Goal: Obtain resource: Download file/media

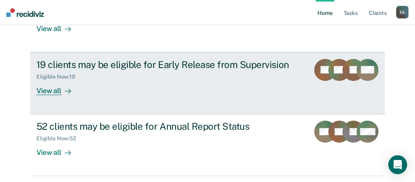
scroll to position [112, 0]
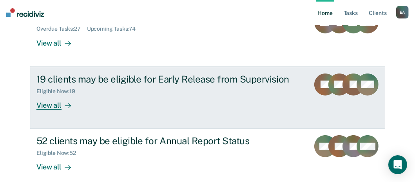
click at [54, 105] on div "View all" at bounding box center [58, 101] width 44 height 15
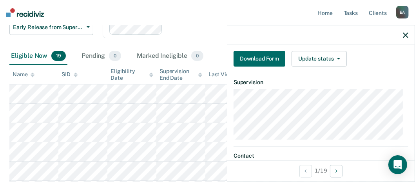
scroll to position [196, 0]
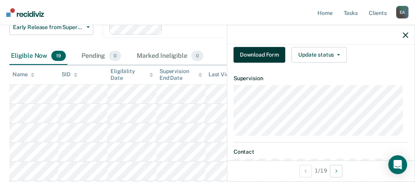
click at [257, 54] on button "Download Form" at bounding box center [260, 55] width 52 height 16
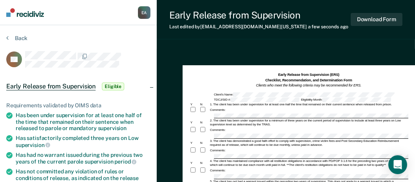
click at [9, 37] on button "Back" at bounding box center [16, 38] width 21 height 7
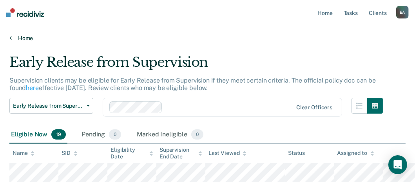
click at [11, 37] on icon at bounding box center [10, 38] width 2 height 6
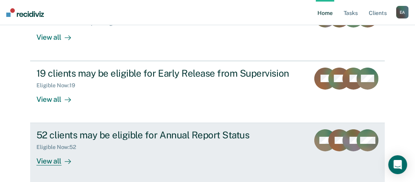
scroll to position [151, 0]
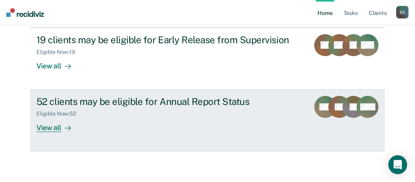
click at [52, 126] on div "View all" at bounding box center [58, 124] width 44 height 15
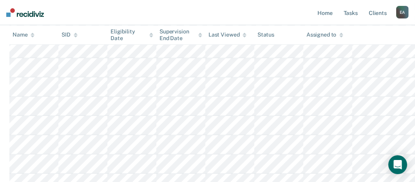
scroll to position [353, 0]
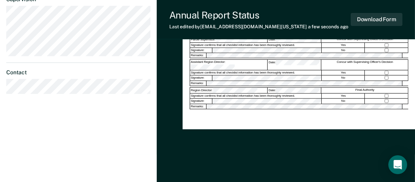
scroll to position [248, 0]
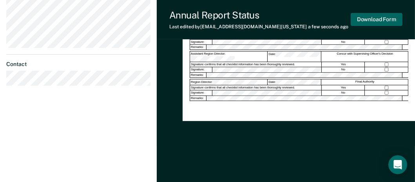
click at [379, 20] on button "Download Form" at bounding box center [377, 19] width 52 height 13
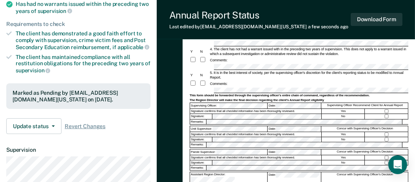
scroll to position [130, 0]
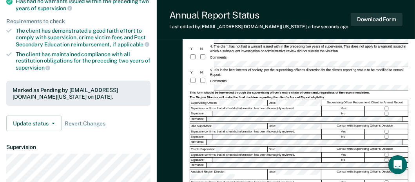
click at [235, 122] on div at bounding box center [299, 122] width 219 height 1
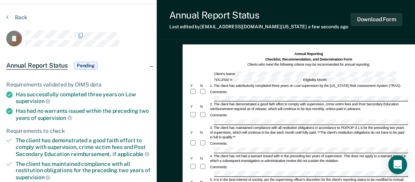
scroll to position [0, 0]
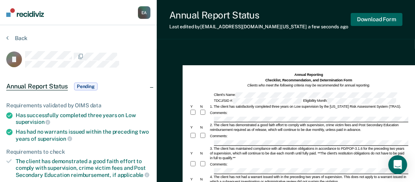
click at [387, 20] on button "Download Form" at bounding box center [377, 19] width 52 height 13
